Goal: Information Seeking & Learning: Check status

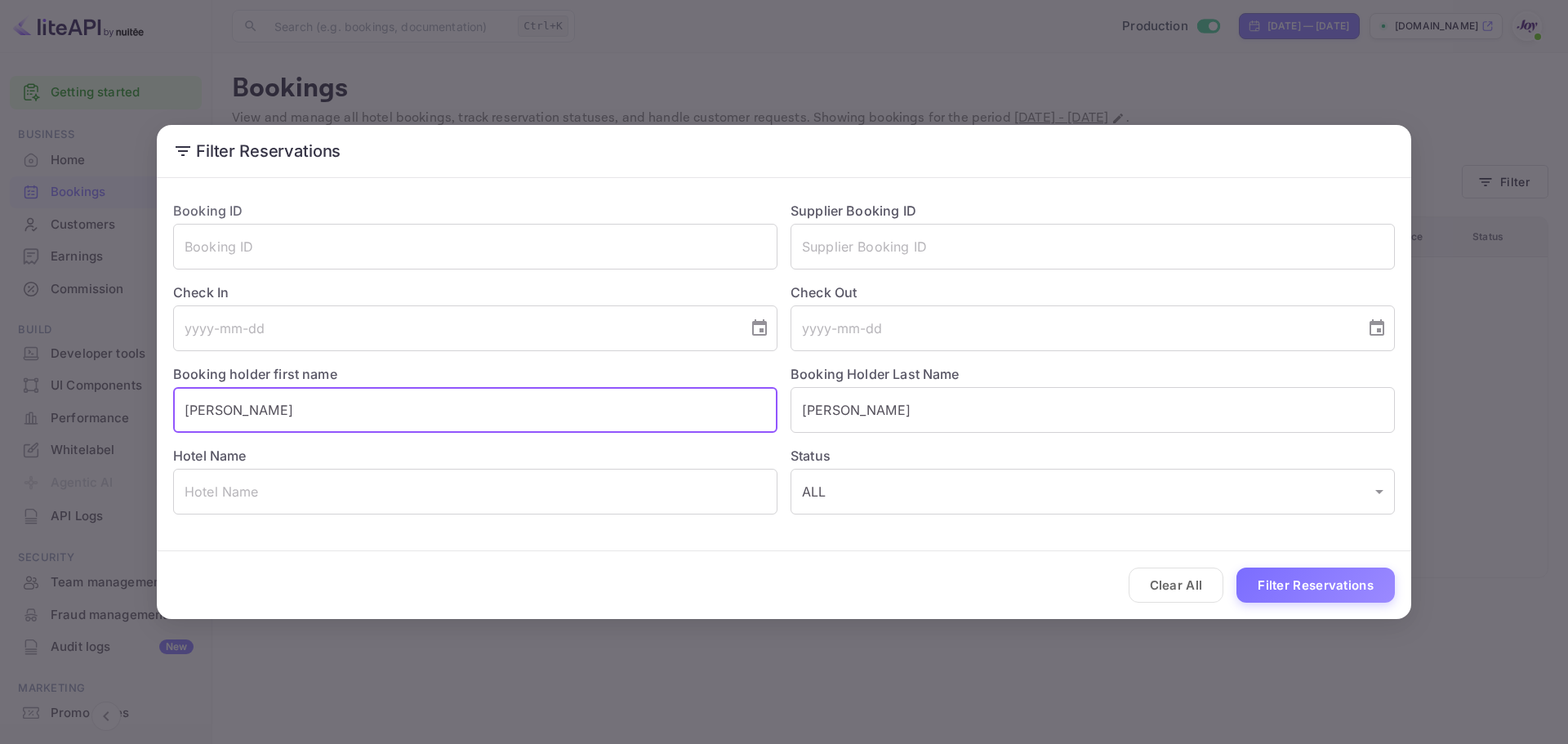
drag, startPoint x: 257, startPoint y: 411, endPoint x: 91, endPoint y: 396, distance: 166.7
click at [91, 396] on div "Filter Reservations Booking ID ​ Supplier Booking ID ​ Check In ​ Check Out ​ B…" at bounding box center [784, 372] width 1568 height 744
paste input "[PERSON_NAME]"
drag, startPoint x: 258, startPoint y: 407, endPoint x: 223, endPoint y: 406, distance: 35.0
click at [223, 406] on input "[PERSON_NAME]" at bounding box center [476, 410] width 605 height 46
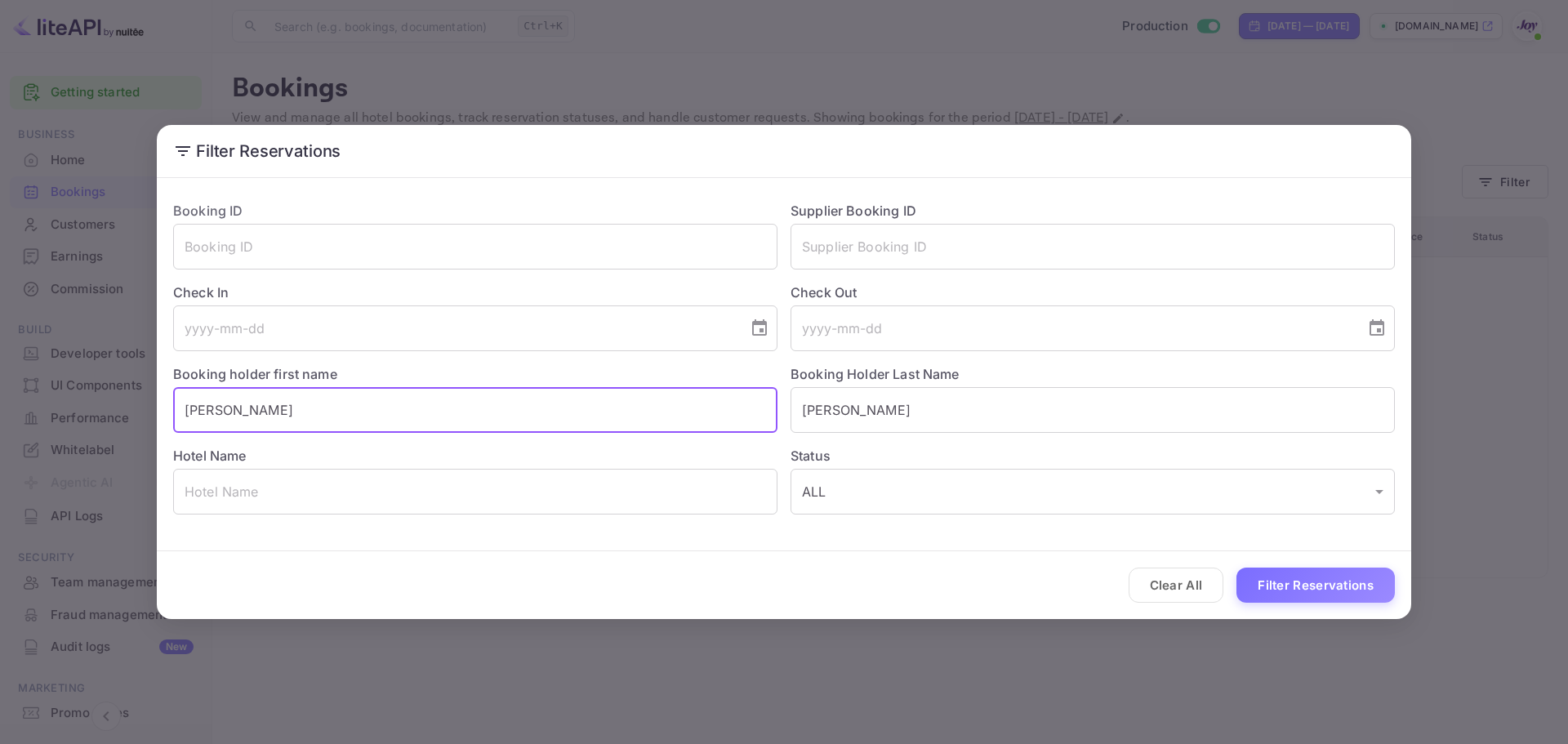
type input "[PERSON_NAME]"
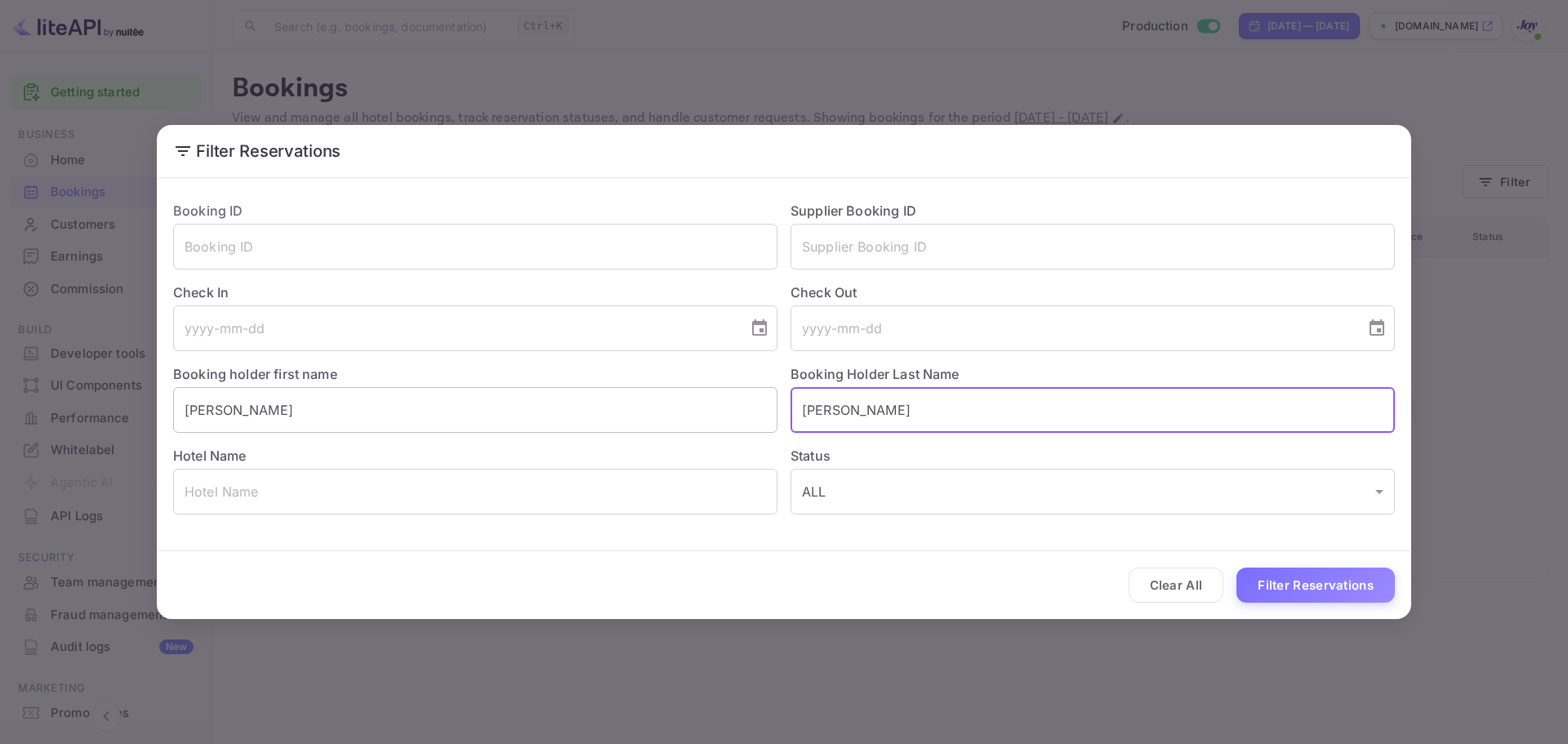
paste input "line"
type input "[PERSON_NAME]"
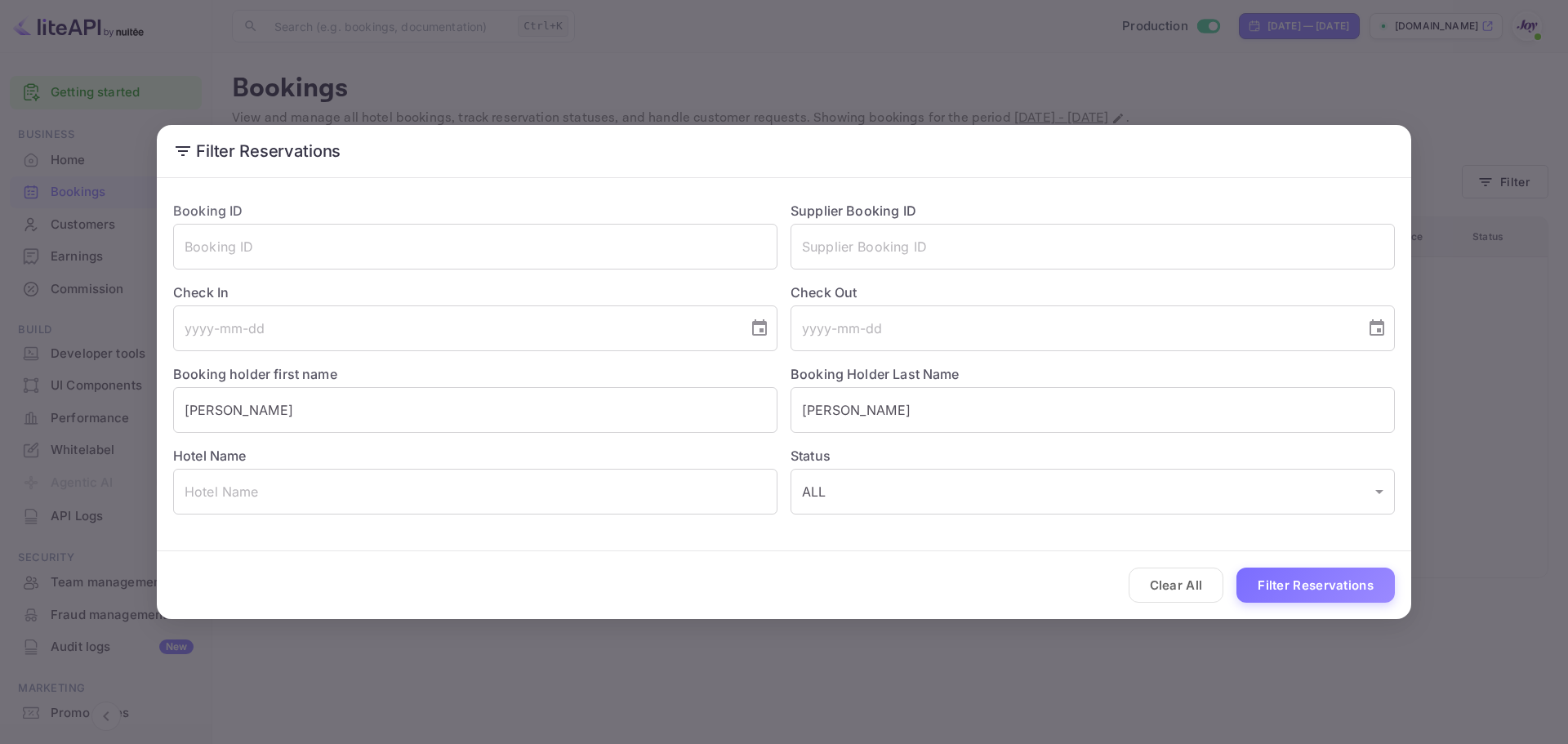
click at [1262, 559] on div "Clear All Filter Reservations" at bounding box center [784, 585] width 1254 height 68
click at [1260, 572] on button "Filter Reservations" at bounding box center [1315, 585] width 159 height 35
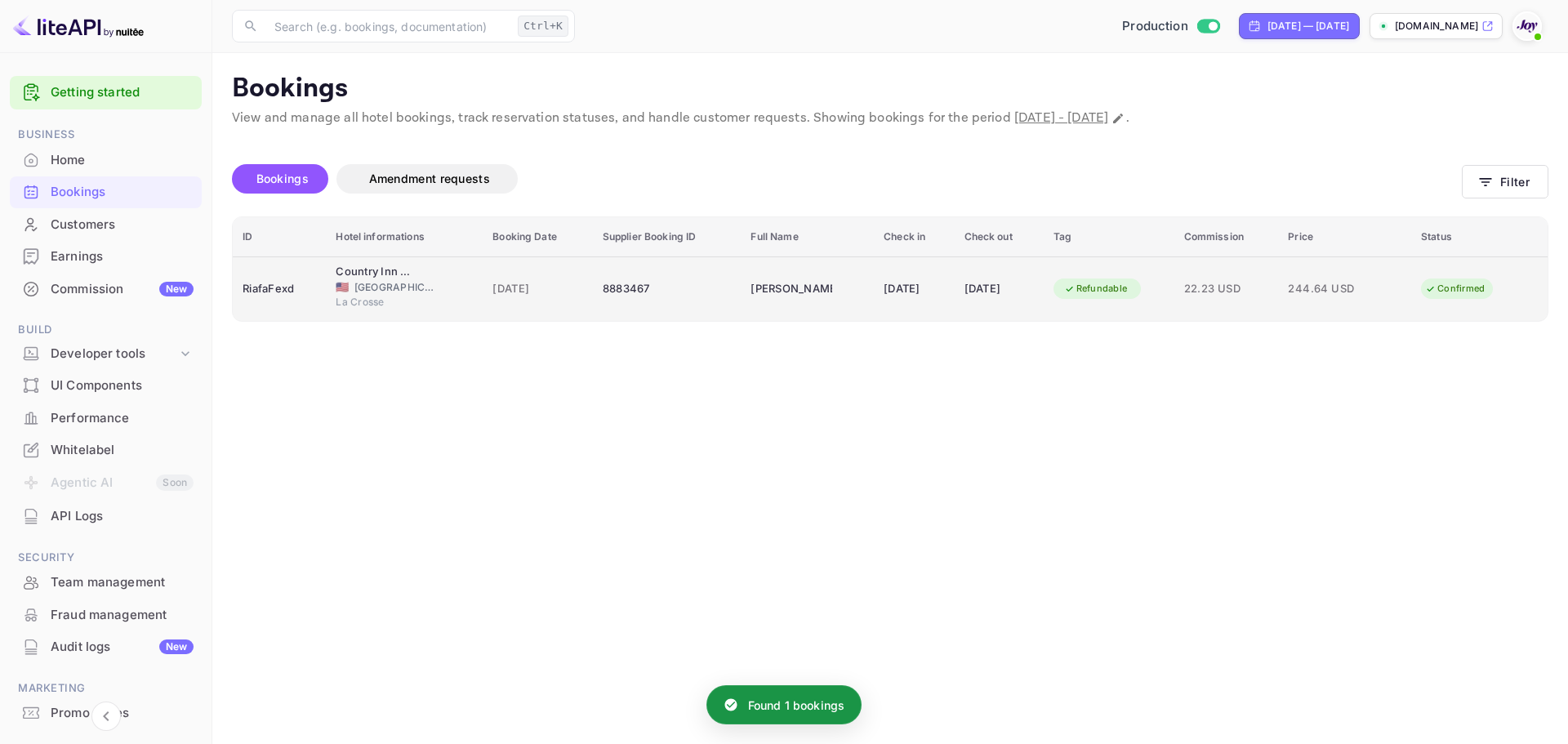
click at [687, 284] on div "8883467" at bounding box center [667, 289] width 129 height 26
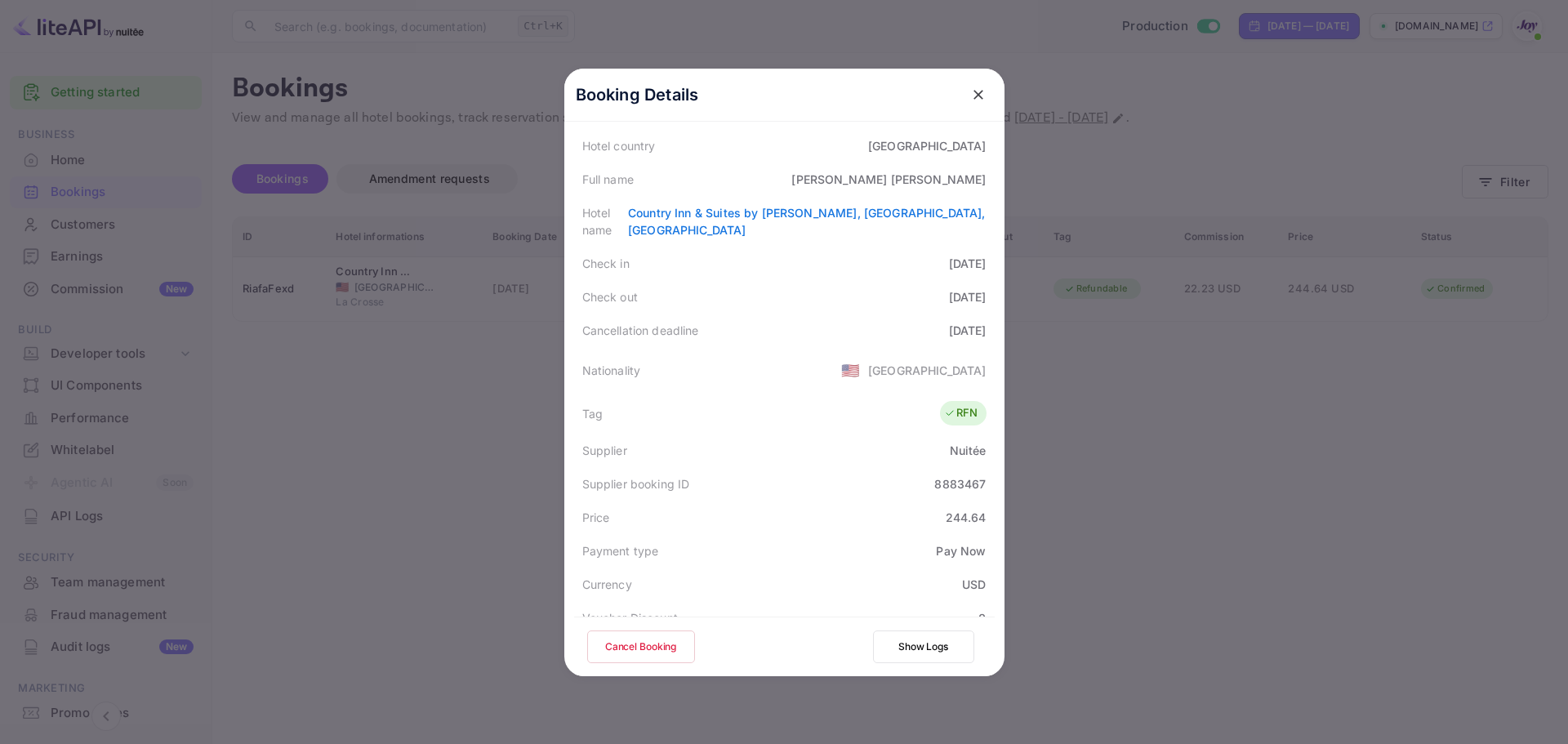
scroll to position [245, 0]
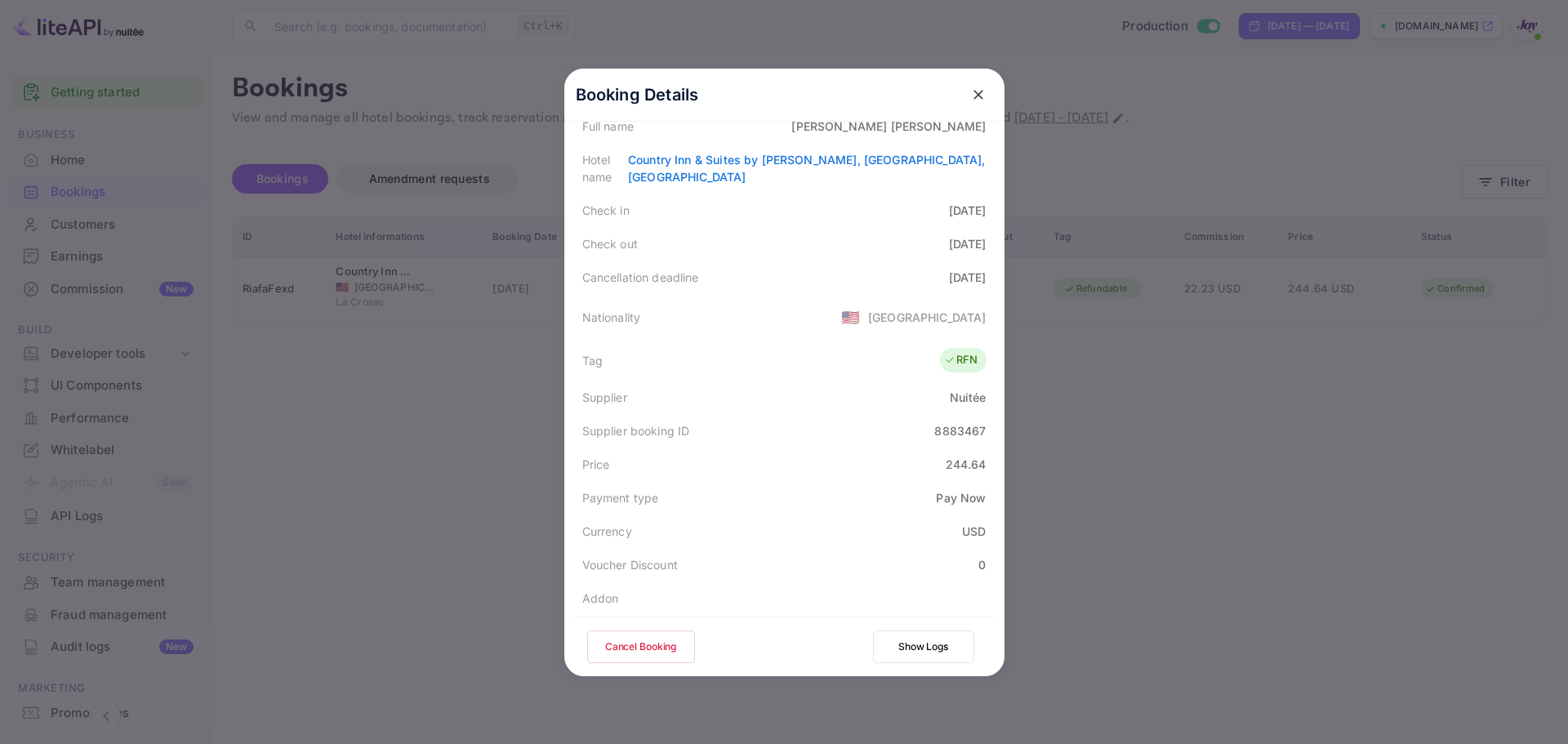
click at [956, 422] on div "8883467" at bounding box center [959, 430] width 52 height 17
copy div "8883467"
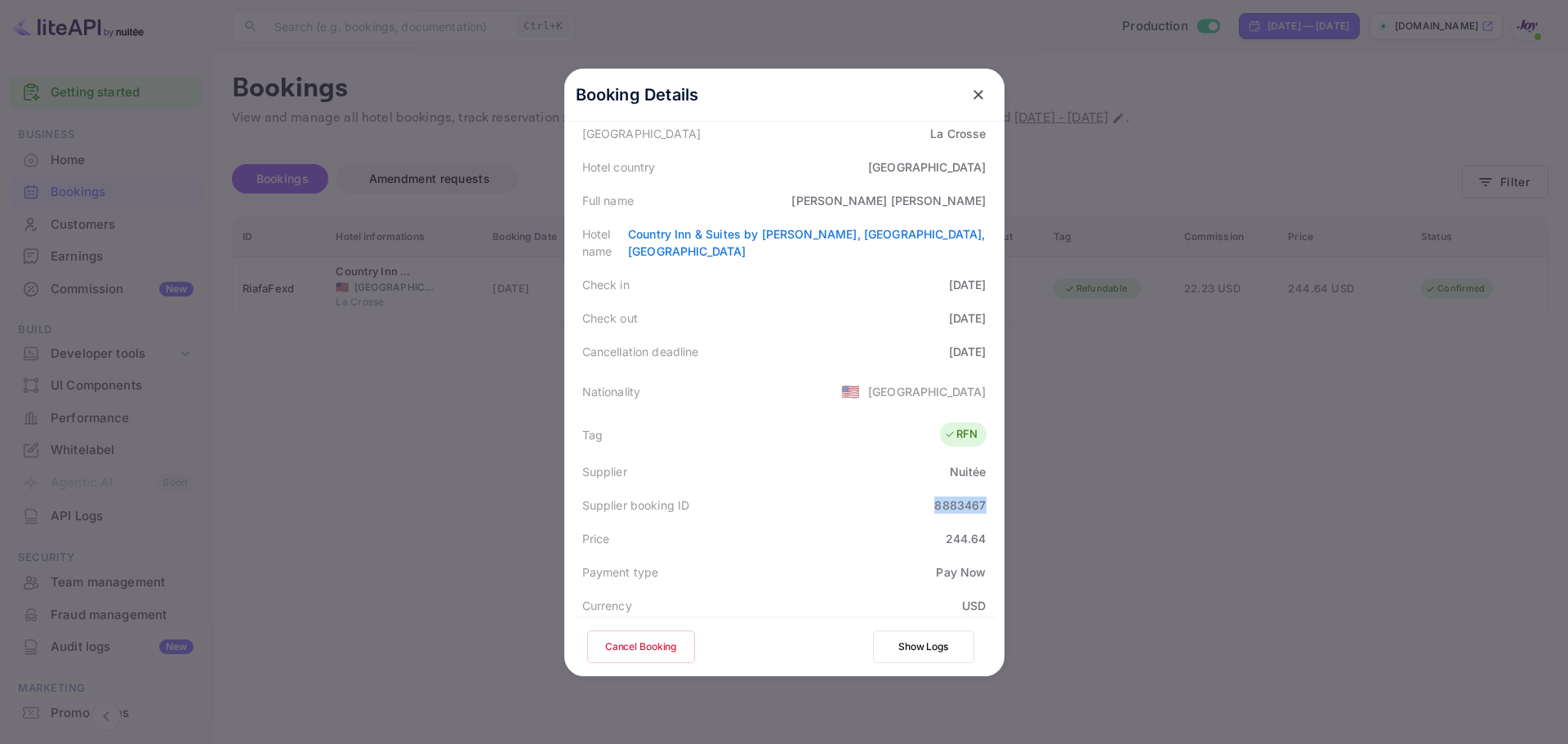
scroll to position [0, 0]
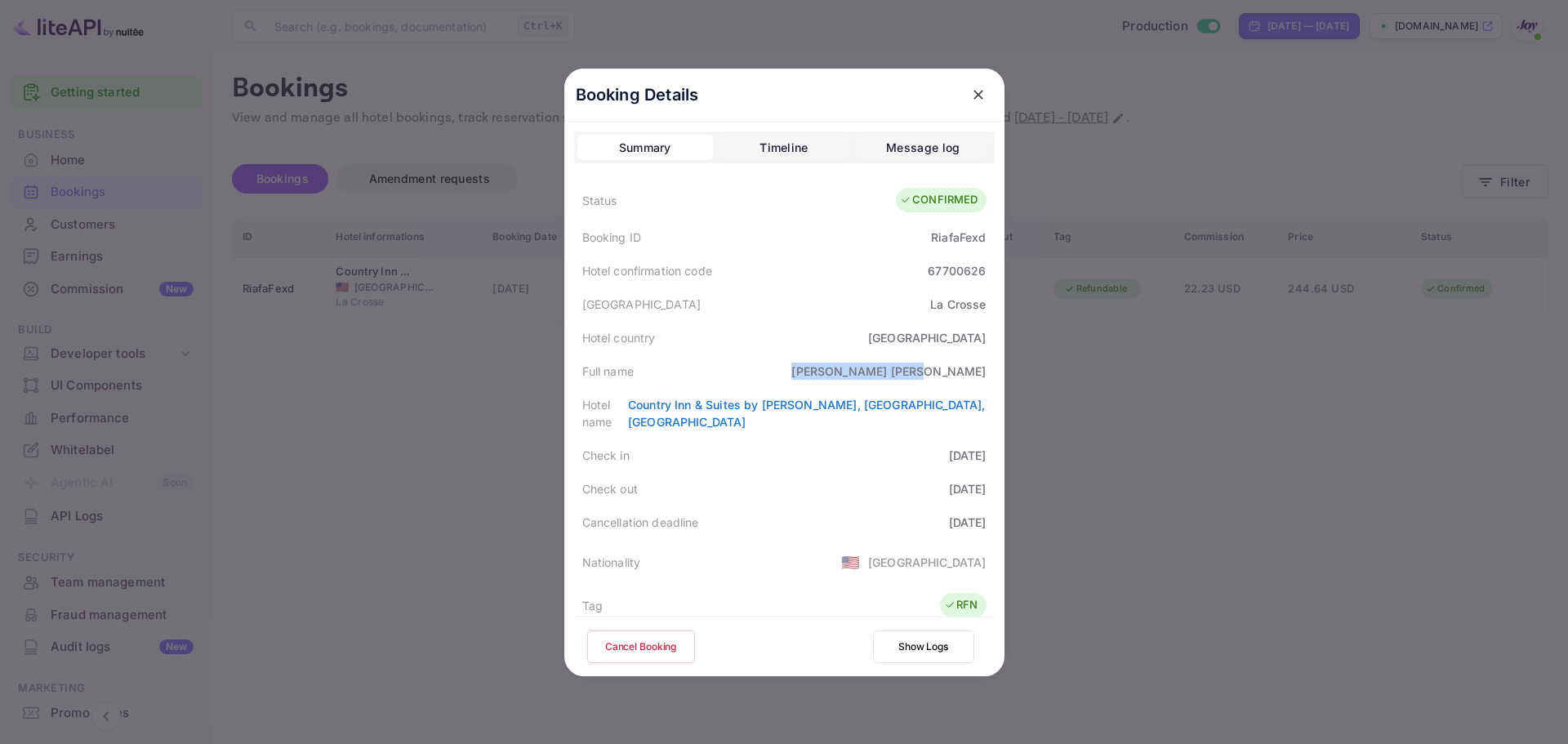
drag, startPoint x: 920, startPoint y: 373, endPoint x: 981, endPoint y: 371, distance: 61.0
click at [981, 371] on div "Full name [PERSON_NAME]" at bounding box center [784, 370] width 421 height 34
copy div "[PERSON_NAME]"
click at [973, 93] on icon "close" at bounding box center [978, 94] width 10 height 10
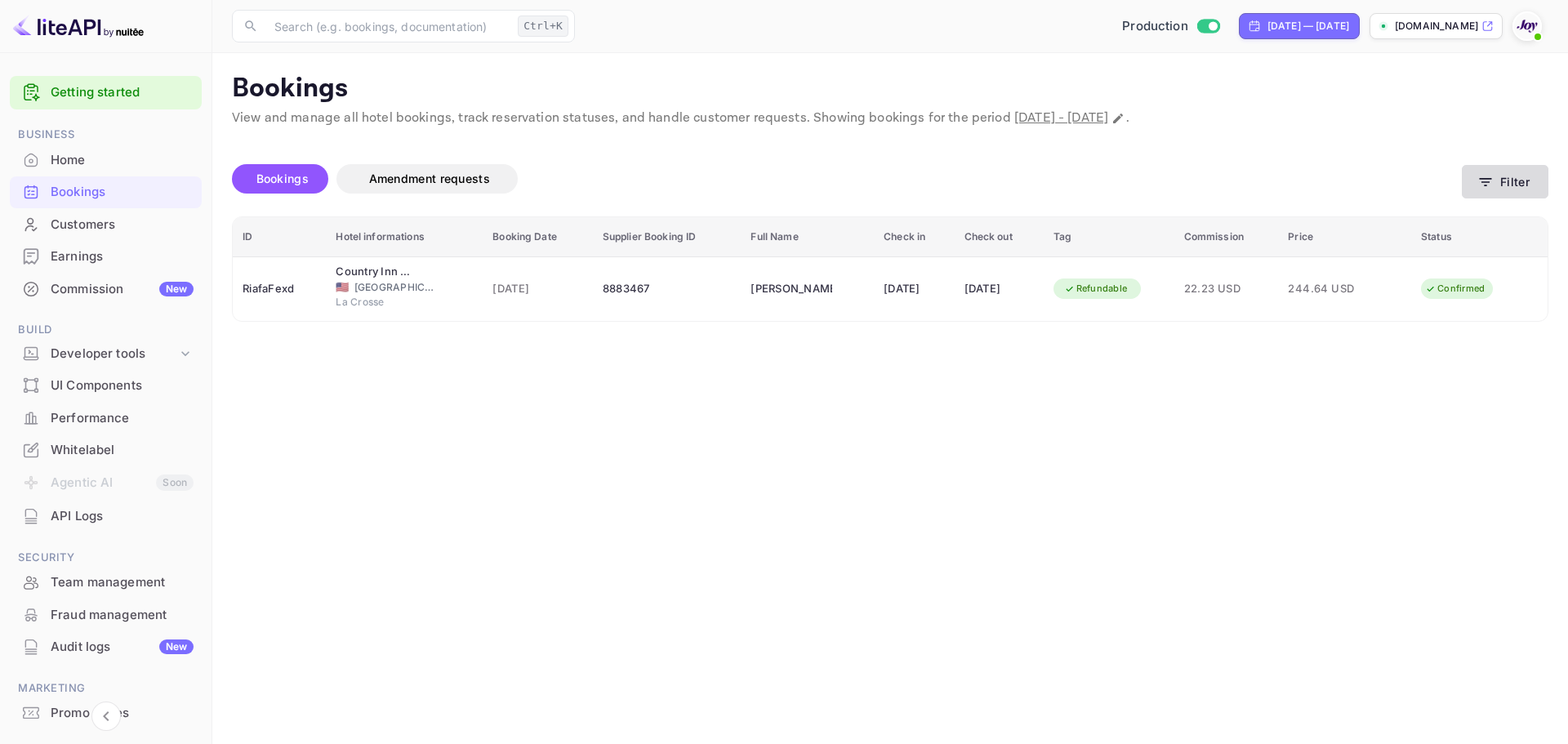
click at [1512, 172] on button "Filter" at bounding box center [1505, 181] width 86 height 34
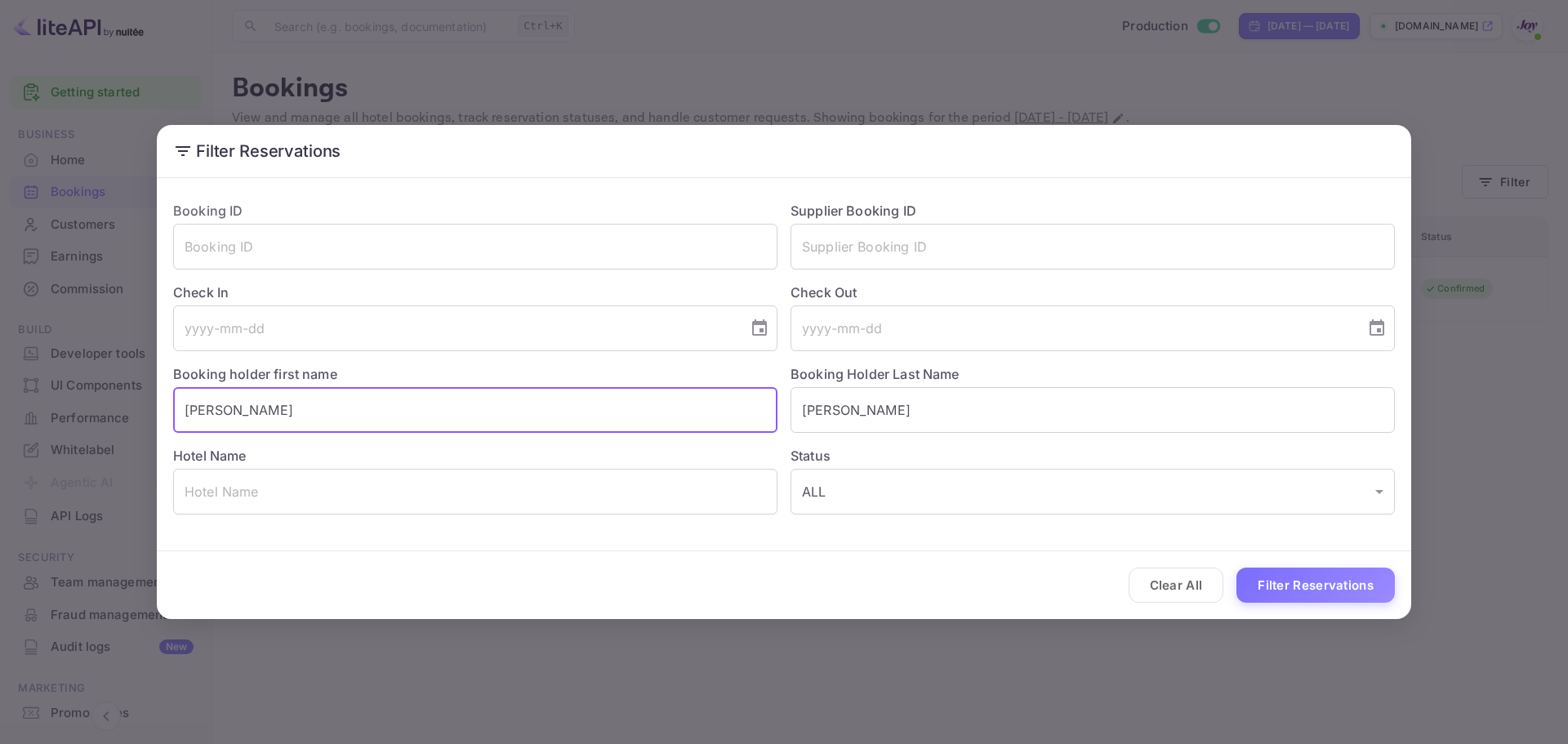
drag, startPoint x: 270, startPoint y: 417, endPoint x: 122, endPoint y: 396, distance: 149.5
click at [122, 396] on div "Filter Reservations Booking ID ​ Supplier Booking ID ​ Check In ​ Check Out ​ B…" at bounding box center [784, 372] width 1568 height 744
paste input "[PERSON_NAME]"
drag, startPoint x: 296, startPoint y: 411, endPoint x: 232, endPoint y: 403, distance: 64.5
click at [232, 403] on input "[PERSON_NAME]" at bounding box center [476, 410] width 605 height 46
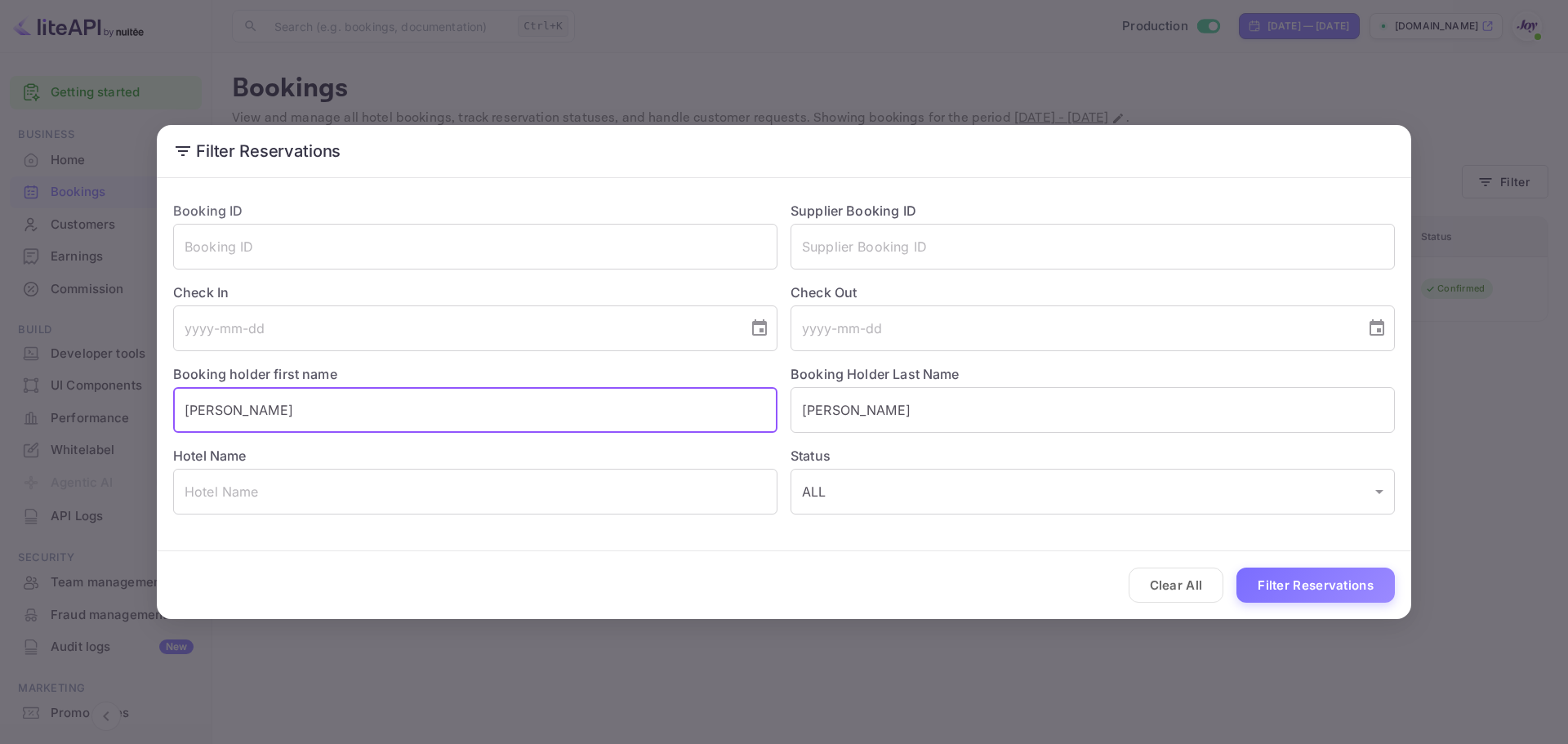
type input "[PERSON_NAME]"
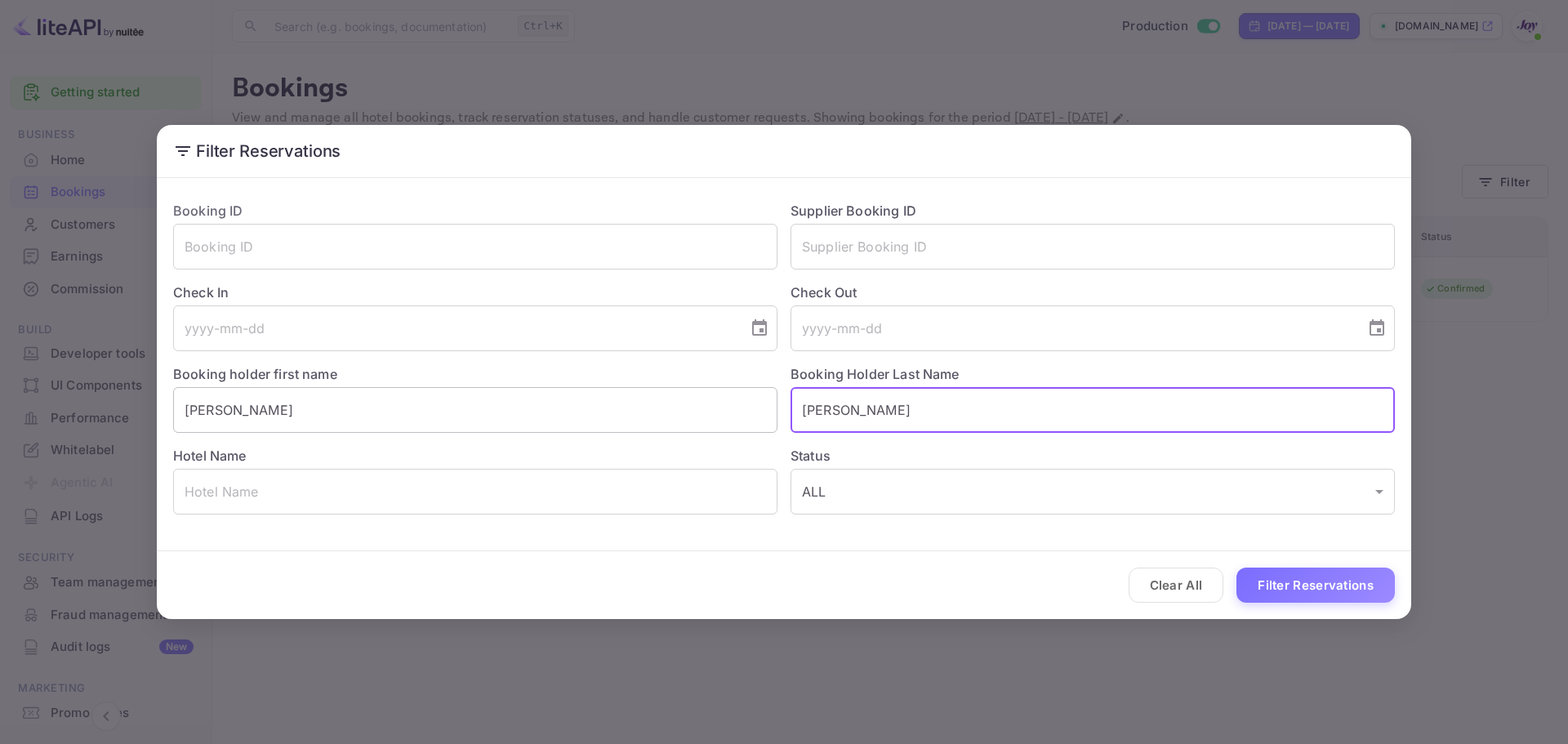
paste input "[PERSON_NAME]"
type input "[PERSON_NAME]"
click at [1258, 582] on button "Filter Reservations" at bounding box center [1315, 585] width 159 height 35
